Goal: Task Accomplishment & Management: Complete application form

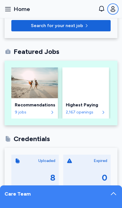
scroll to position [142, 0]
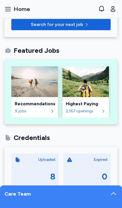
click at [28, 88] on img at bounding box center [34, 81] width 46 height 31
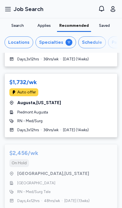
scroll to position [486, 0]
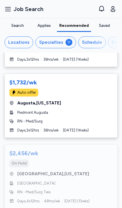
click at [41, 171] on span "[GEOGRAPHIC_DATA] , [US_STATE]" at bounding box center [52, 174] width 71 height 6
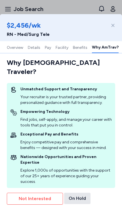
scroll to position [945, 0]
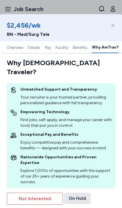
click at [80, 198] on div "On Hold" at bounding box center [77, 198] width 26 height 11
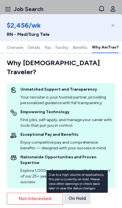
click at [95, 52] on button "Why AmTrav?" at bounding box center [105, 47] width 27 height 12
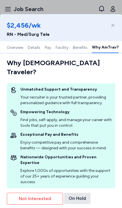
click at [42, 202] on div "Job ID: P-594570" at bounding box center [24, 205] width 35 height 7
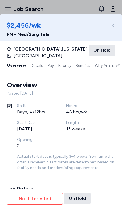
scroll to position [0, 0]
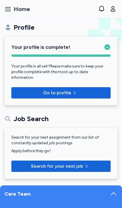
click at [48, 163] on span "Search for your next job" at bounding box center [57, 166] width 52 height 7
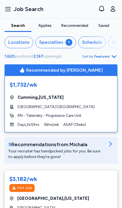
click at [15, 46] on button "Locations" at bounding box center [19, 42] width 29 height 12
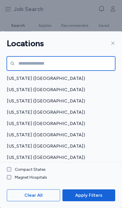
click at [21, 57] on input "text" at bounding box center [61, 64] width 108 height 14
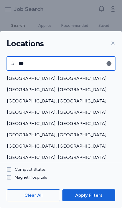
type input "***"
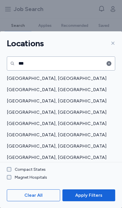
click at [25, 75] on span "[GEOGRAPHIC_DATA], [GEOGRAPHIC_DATA]" at bounding box center [59, 78] width 105 height 7
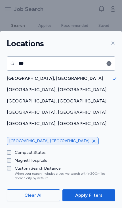
click at [88, 193] on span "Apply Filters" at bounding box center [88, 195] width 27 height 7
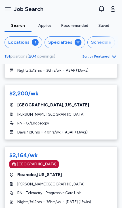
scroll to position [1495, 0]
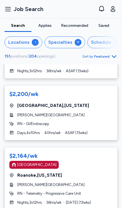
click at [30, 112] on span "[PERSON_NAME][GEOGRAPHIC_DATA]" at bounding box center [50, 115] width 67 height 6
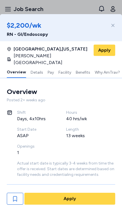
click at [70, 199] on span "Apply" at bounding box center [69, 199] width 12 height 7
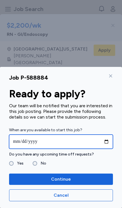
click at [24, 141] on input "date" at bounding box center [60, 142] width 103 height 14
type input "**********"
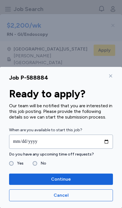
click at [63, 181] on span "Continue" at bounding box center [61, 179] width 20 height 7
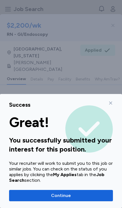
click at [110, 105] on icon at bounding box center [110, 103] width 5 height 5
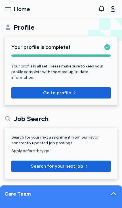
click at [51, 163] on span "Search for your next job" at bounding box center [57, 166] width 52 height 7
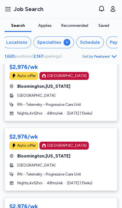
scroll to position [0, 2]
click at [83, 45] on div "Schedule" at bounding box center [90, 42] width 20 height 7
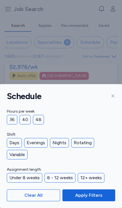
click at [10, 146] on div "Days" at bounding box center [14, 143] width 15 height 10
click at [7, 123] on div "36" at bounding box center [12, 120] width 10 height 10
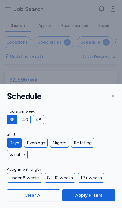
scroll to position [3184, 0]
click at [88, 196] on span "Apply Filters" at bounding box center [88, 195] width 27 height 7
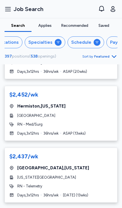
scroll to position [0, 11]
click at [80, 45] on div "Schedule" at bounding box center [81, 42] width 20 height 7
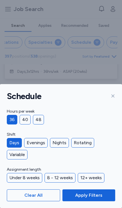
click at [85, 194] on span "Apply Filters" at bounding box center [88, 195] width 27 height 7
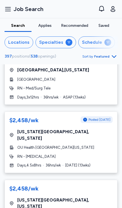
scroll to position [0, 0]
click at [18, 42] on div "Locations" at bounding box center [18, 42] width 21 height 7
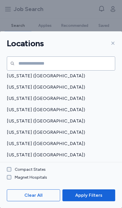
scroll to position [69, 0]
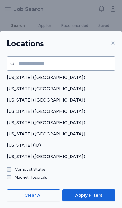
click at [11, 120] on span "[US_STATE] ([GEOGRAPHIC_DATA])" at bounding box center [59, 123] width 105 height 7
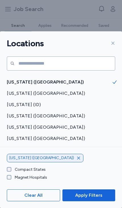
scroll to position [110, 0]
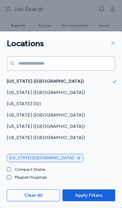
click at [16, 89] on span "[US_STATE] ([GEOGRAPHIC_DATA])" at bounding box center [59, 92] width 105 height 7
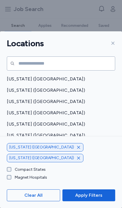
scroll to position [317, 0]
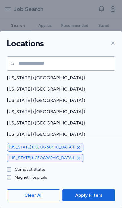
click at [21, 142] on span "[US_STATE] ([GEOGRAPHIC_DATA])" at bounding box center [59, 145] width 105 height 7
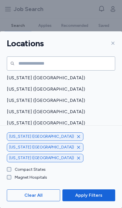
click at [19, 142] on span "[US_STATE] ([GEOGRAPHIC_DATA])" at bounding box center [59, 145] width 105 height 7
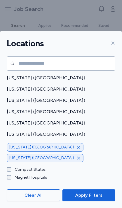
click at [21, 131] on span "[US_STATE] ([GEOGRAPHIC_DATA])" at bounding box center [59, 134] width 105 height 7
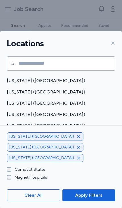
scroll to position [394, 0]
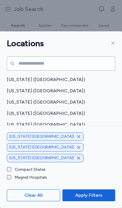
click at [15, 131] on div "[US_STATE] ([GEOGRAPHIC_DATA])" at bounding box center [61, 136] width 122 height 11
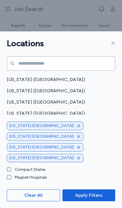
click at [84, 197] on span "Apply Filters" at bounding box center [88, 195] width 27 height 7
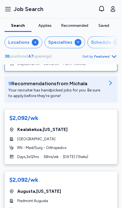
scroll to position [61, 0]
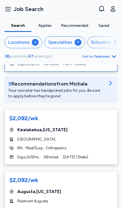
click at [22, 45] on div "Locations" at bounding box center [18, 42] width 21 height 7
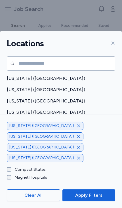
click at [76, 139] on icon "button" at bounding box center [78, 137] width 5 height 5
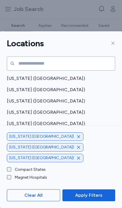
click at [86, 192] on span "Apply Filters" at bounding box center [88, 195] width 27 height 7
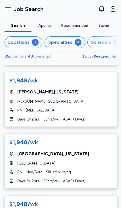
scroll to position [732, 0]
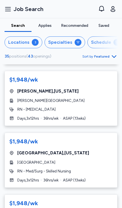
click at [31, 160] on span "[GEOGRAPHIC_DATA]" at bounding box center [36, 163] width 38 height 6
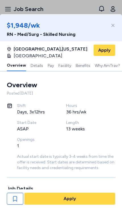
click at [60, 70] on button "Facility" at bounding box center [64, 65] width 13 height 12
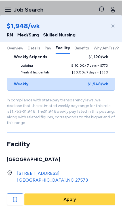
scroll to position [551, 0]
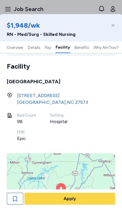
click at [25, 100] on div "[GEOGRAPHIC_DATA] , [GEOGRAPHIC_DATA] 27573" at bounding box center [52, 102] width 71 height 7
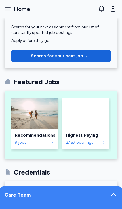
scroll to position [111, 0]
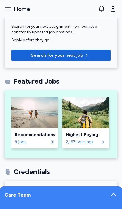
click at [34, 119] on img at bounding box center [34, 112] width 46 height 31
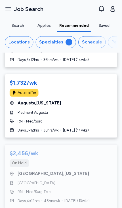
scroll to position [485, 0]
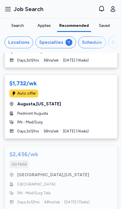
click at [16, 45] on div "Locations" at bounding box center [18, 42] width 21 height 7
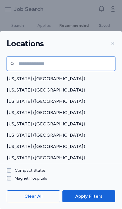
click at [27, 57] on input "text" at bounding box center [61, 64] width 108 height 14
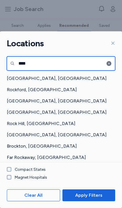
type input "****"
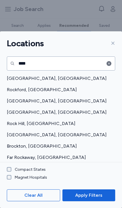
click at [18, 118] on div "Rock Hill, [GEOGRAPHIC_DATA]" at bounding box center [61, 123] width 122 height 11
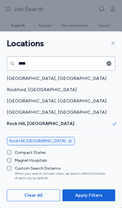
click at [108, 61] on icon "button" at bounding box center [109, 64] width 6 height 6
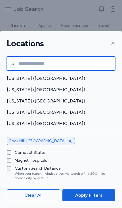
click at [31, 57] on input "text" at bounding box center [61, 64] width 108 height 14
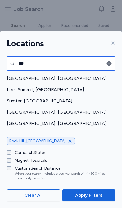
type input "***"
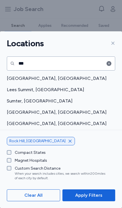
click at [18, 98] on span "Sumter, [GEOGRAPHIC_DATA]" at bounding box center [59, 101] width 105 height 7
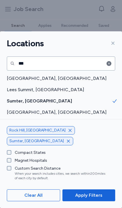
click at [109, 61] on icon "button" at bounding box center [108, 63] width 5 height 5
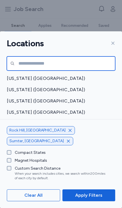
click at [29, 57] on input "text" at bounding box center [61, 64] width 108 height 14
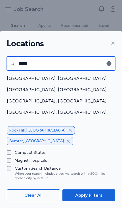
type input "*****"
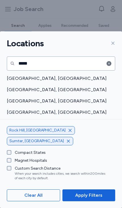
click at [16, 86] on span "[GEOGRAPHIC_DATA], [GEOGRAPHIC_DATA]" at bounding box center [59, 89] width 105 height 7
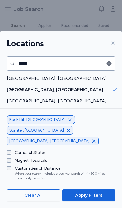
click at [85, 194] on span "Apply Filters" at bounding box center [88, 195] width 27 height 7
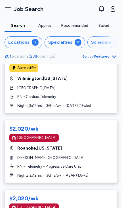
scroll to position [2760, 0]
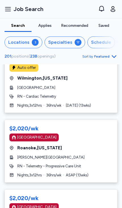
click at [20, 44] on div "Locations" at bounding box center [18, 42] width 21 height 7
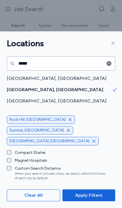
click at [108, 61] on icon "button" at bounding box center [108, 63] width 5 height 5
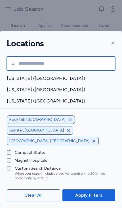
click at [36, 57] on input "text" at bounding box center [61, 64] width 108 height 14
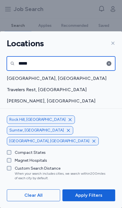
type input "*****"
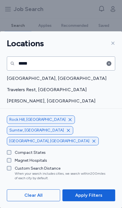
click at [24, 84] on div "Travelers Rest, [GEOGRAPHIC_DATA]" at bounding box center [61, 89] width 122 height 11
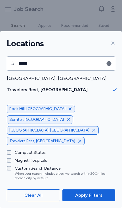
click at [84, 196] on span "Apply Filters" at bounding box center [88, 195] width 27 height 7
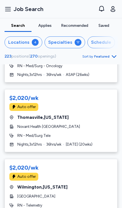
scroll to position [3278, 0]
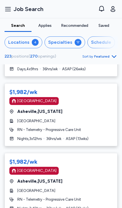
scroll to position [3320, 0]
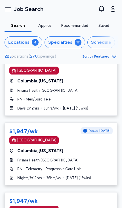
scroll to position [1513, 0]
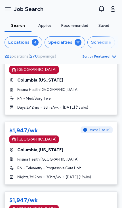
click at [117, 93] on div "$1,947/wk Posted [DATE] [GEOGRAPHIC_DATA] [GEOGRAPHIC_DATA] , [US_STATE] Prisma…" at bounding box center [61, 83] width 112 height 63
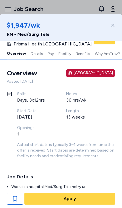
scroll to position [12, 0]
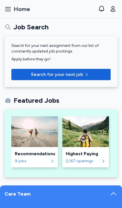
scroll to position [101, 0]
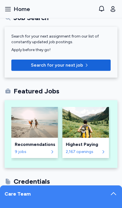
click at [29, 130] on img at bounding box center [34, 122] width 46 height 31
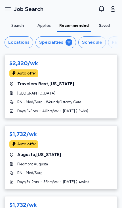
scroll to position [326, 0]
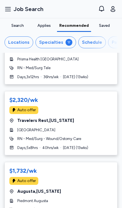
click at [46, 127] on span "[GEOGRAPHIC_DATA]" at bounding box center [36, 130] width 38 height 6
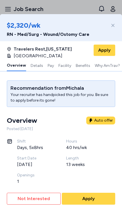
scroll to position [0, 0]
click at [90, 198] on span "Apply" at bounding box center [88, 199] width 12 height 7
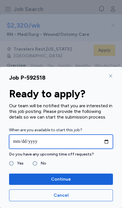
click at [37, 141] on input "date" at bounding box center [60, 142] width 103 height 14
click at [30, 146] on input "**********" at bounding box center [60, 142] width 103 height 14
click at [32, 142] on input "**********" at bounding box center [60, 142] width 103 height 14
type input "**********"
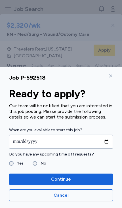
click at [57, 177] on span "Continue" at bounding box center [61, 179] width 20 height 7
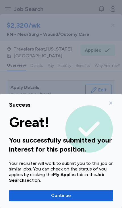
click at [58, 195] on span "Continue" at bounding box center [61, 195] width 20 height 7
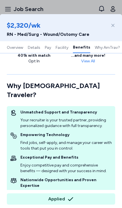
scroll to position [933, 0]
